Goal: Information Seeking & Learning: Learn about a topic

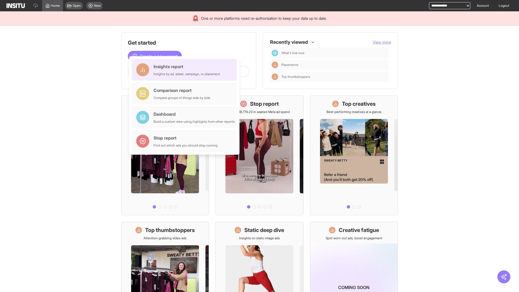
click at [186, 70] on div "Insights report Insights by ad, adset, campaign, or placement" at bounding box center [187, 69] width 67 height 13
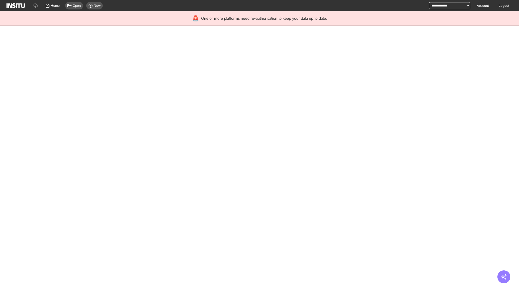
select select "**"
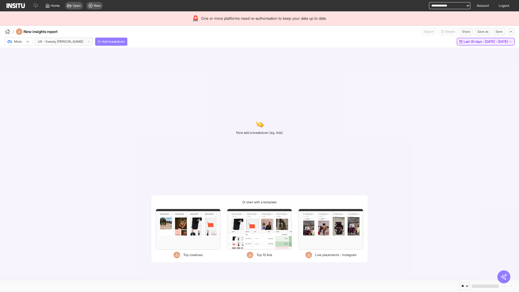
click at [475, 42] on span "Last 30 days - [DATE] - [DATE]" at bounding box center [486, 41] width 44 height 4
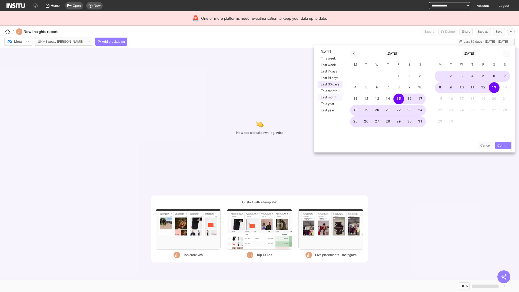
click at [330, 97] on button "Last month" at bounding box center [330, 97] width 25 height 6
